Goal: Manage account settings

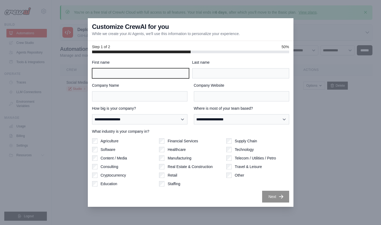
click at [117, 70] on input "First name" at bounding box center [140, 73] width 97 height 10
click at [310, 97] on div at bounding box center [190, 112] width 381 height 225
click at [102, 67] on div "First name" at bounding box center [140, 69] width 97 height 19
click at [111, 75] on input "First name" at bounding box center [140, 73] width 97 height 10
click at [60, 137] on div at bounding box center [190, 112] width 381 height 225
